Goal: Navigation & Orientation: Find specific page/section

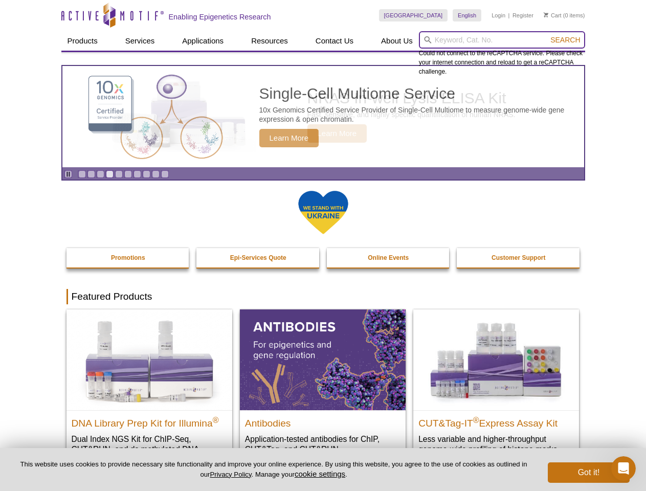
click at [502, 40] on input "search" at bounding box center [502, 39] width 166 height 17
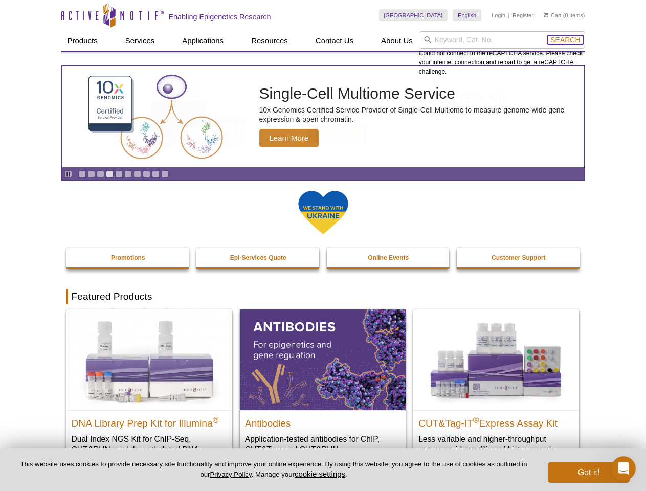
click at [566, 40] on span "Search" at bounding box center [566, 40] width 30 height 8
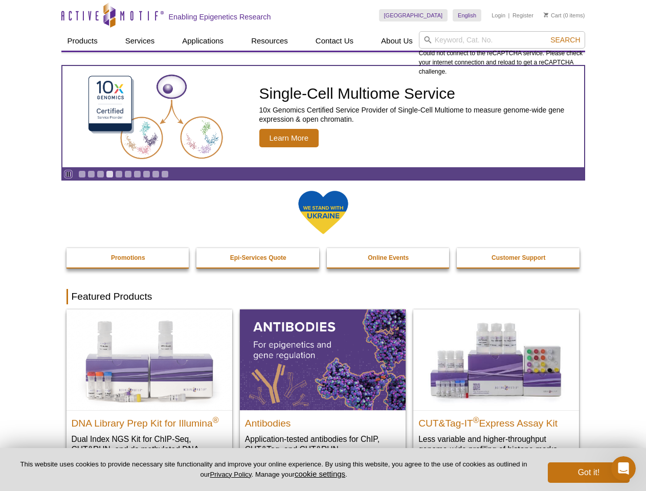
click at [68, 174] on icon "Pause" at bounding box center [68, 174] width 7 height 7
click at [82, 174] on link "Go to slide 1" at bounding box center [82, 174] width 8 height 8
click at [91, 174] on link "Go to slide 2" at bounding box center [92, 174] width 8 height 8
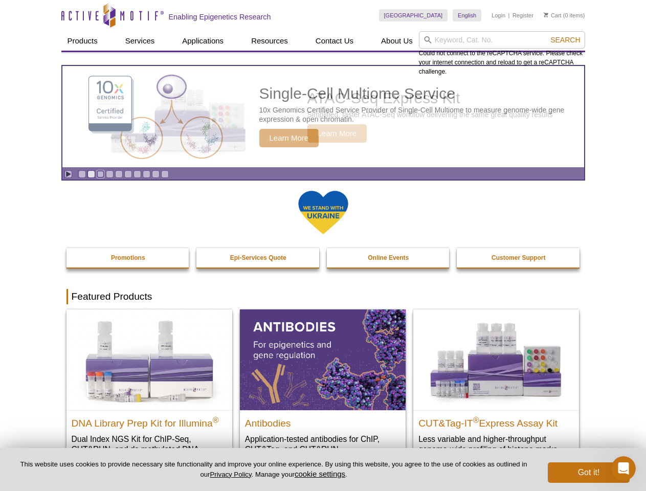
click at [100, 174] on link "Go to slide 3" at bounding box center [101, 174] width 8 height 8
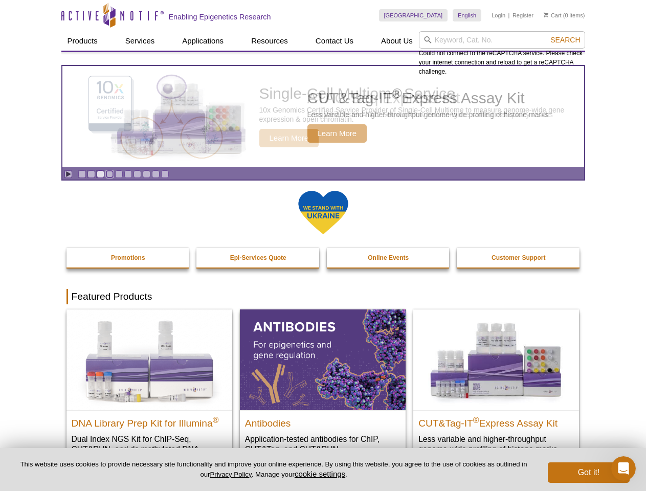
click at [110, 174] on link "Go to slide 4" at bounding box center [110, 174] width 8 height 8
